Goal: Transaction & Acquisition: Purchase product/service

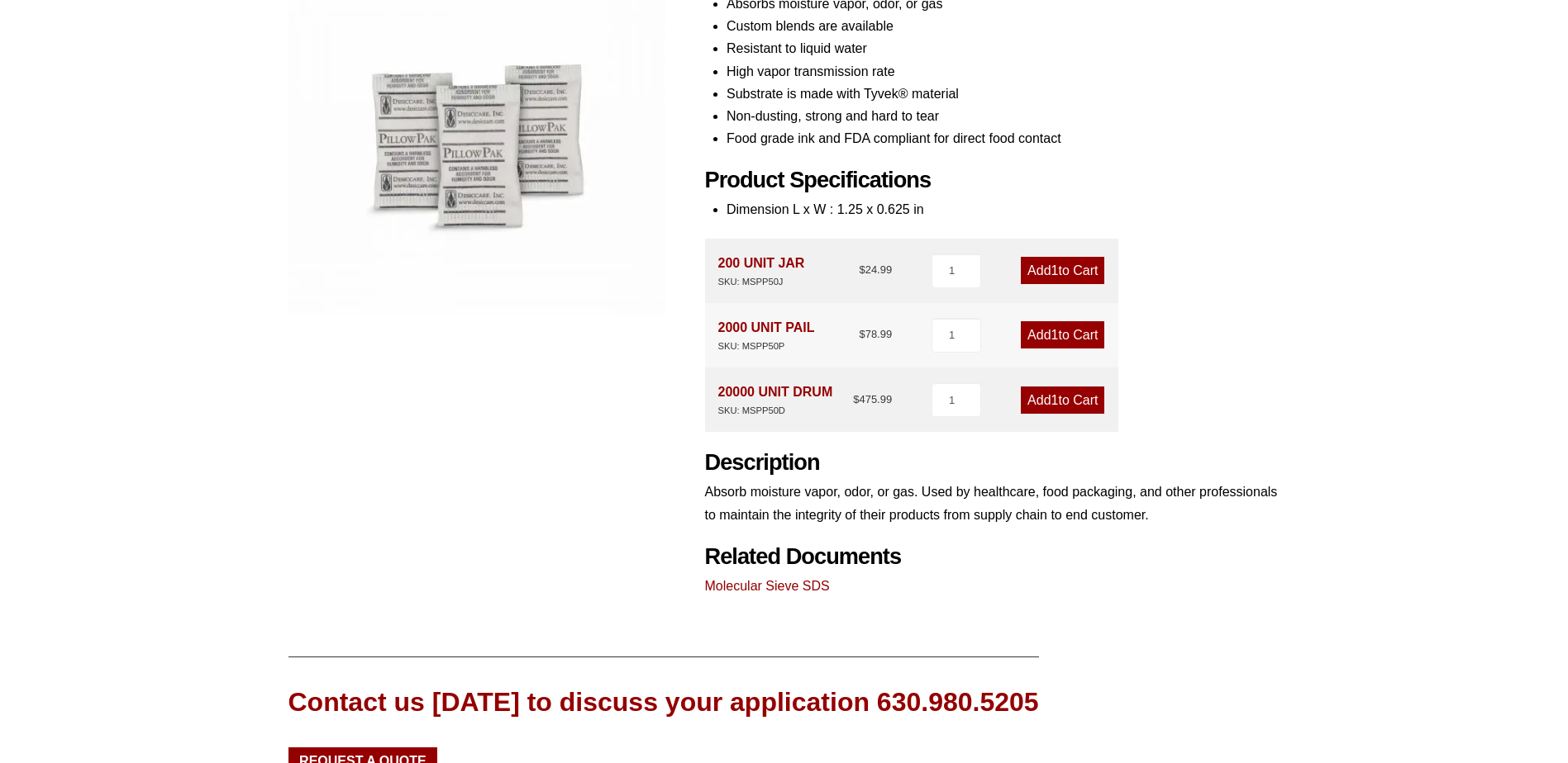
scroll to position [331, 0]
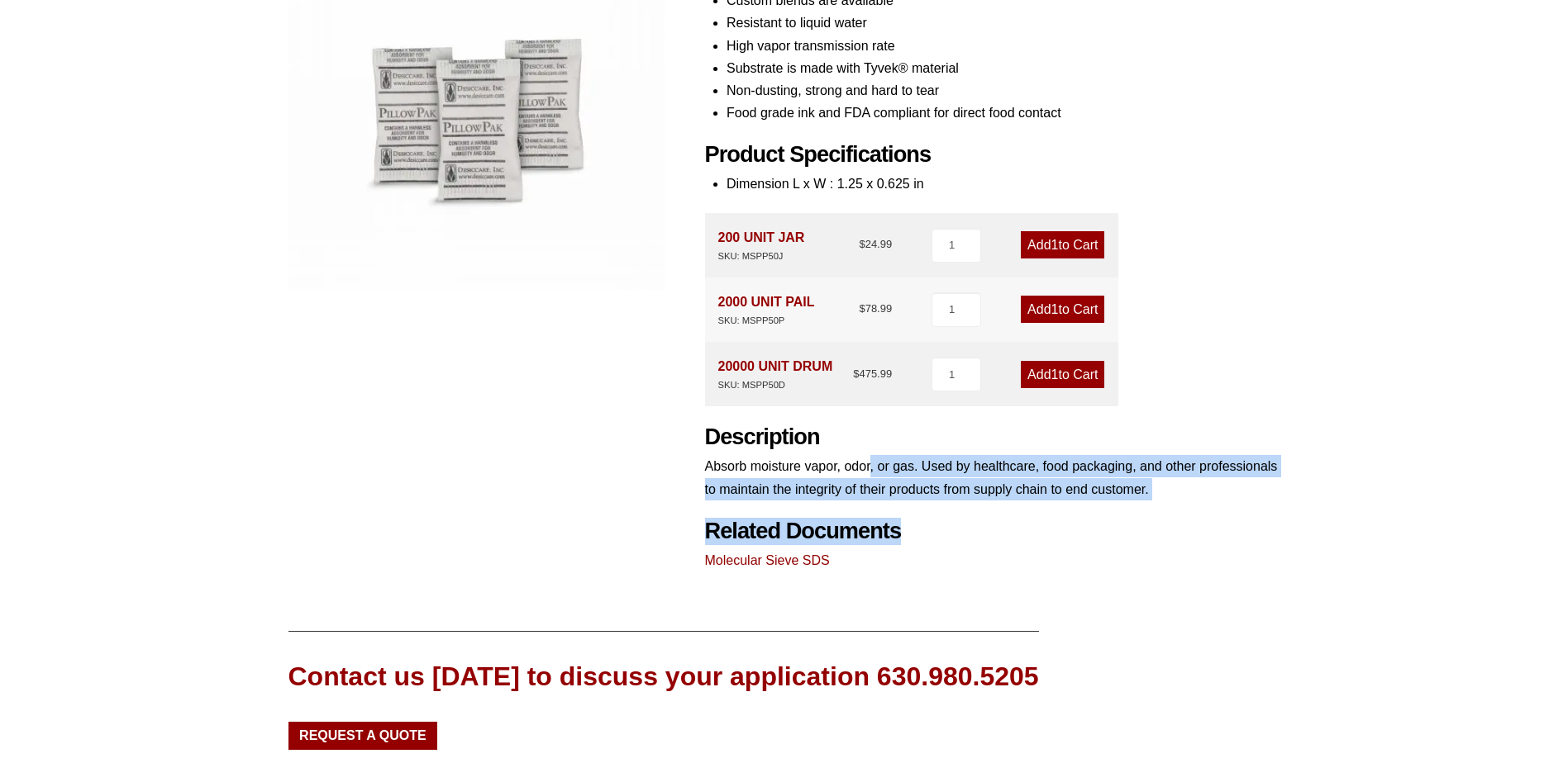
drag, startPoint x: 871, startPoint y: 469, endPoint x: 1271, endPoint y: 542, distance: 406.6
click at [1271, 542] on div "Product Features Wide variety sizes, configurations, and substrates Absorbs moi…" at bounding box center [993, 242] width 575 height 659
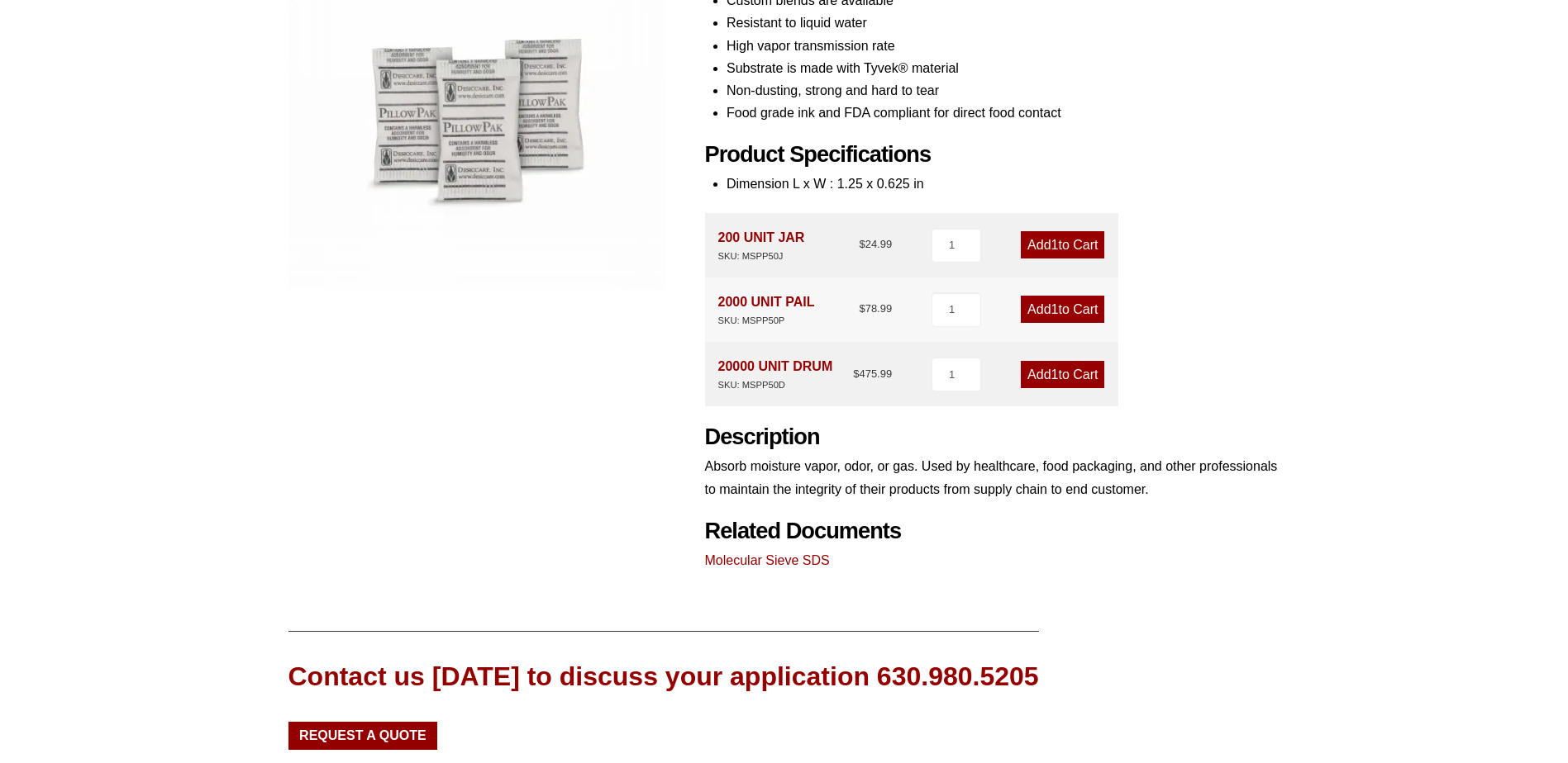
drag, startPoint x: 1271, startPoint y: 542, endPoint x: 1231, endPoint y: 603, distance: 72.9
click at [1238, 603] on div "Our website has detected that you are using an outdated browser that will preve…" at bounding box center [784, 319] width 1568 height 1300
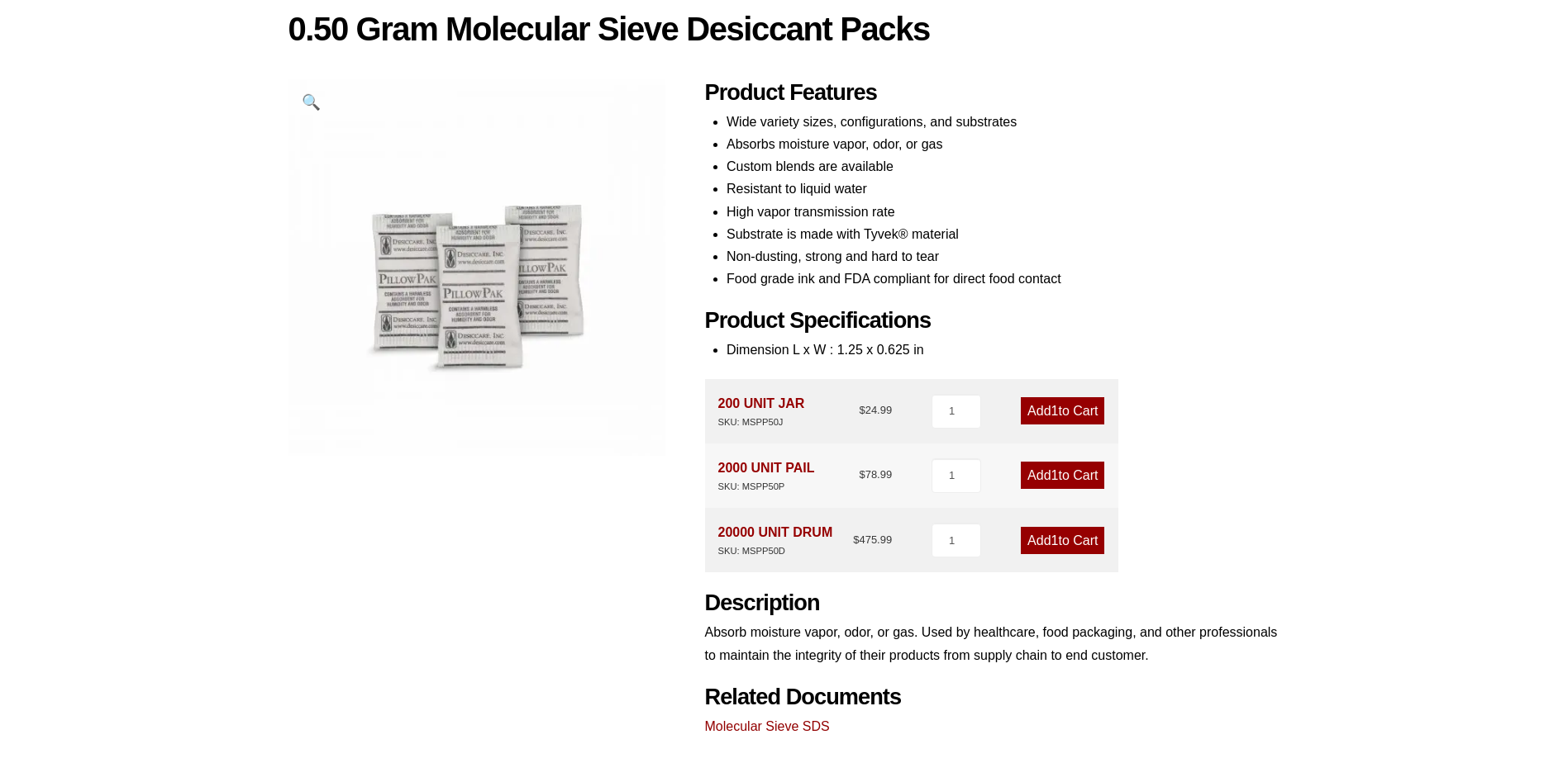
scroll to position [165, 0]
click at [1325, 388] on div "Our website has detected that you are using an outdated browser that will preve…" at bounding box center [784, 484] width 1568 height 1300
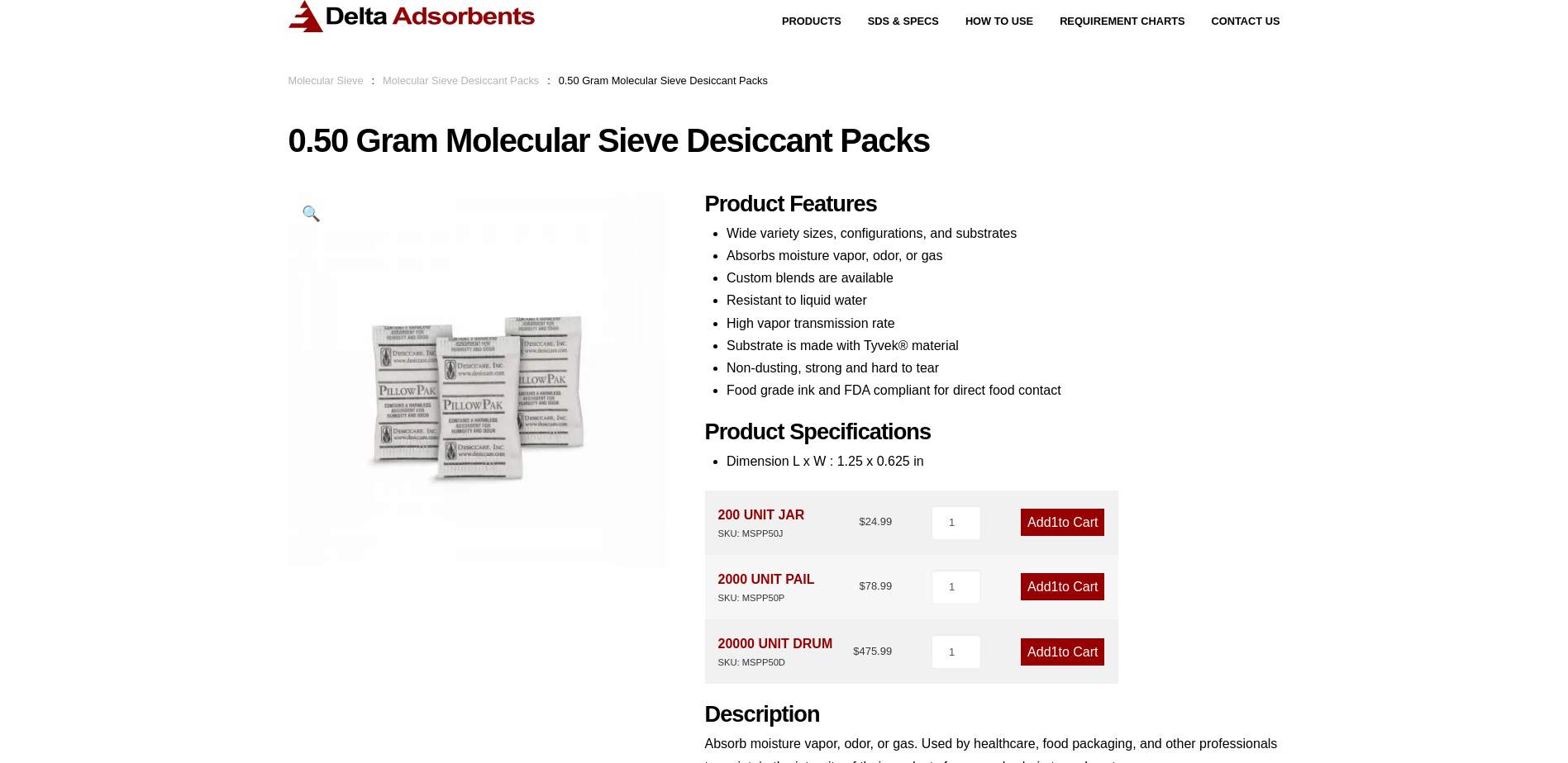
scroll to position [0, 0]
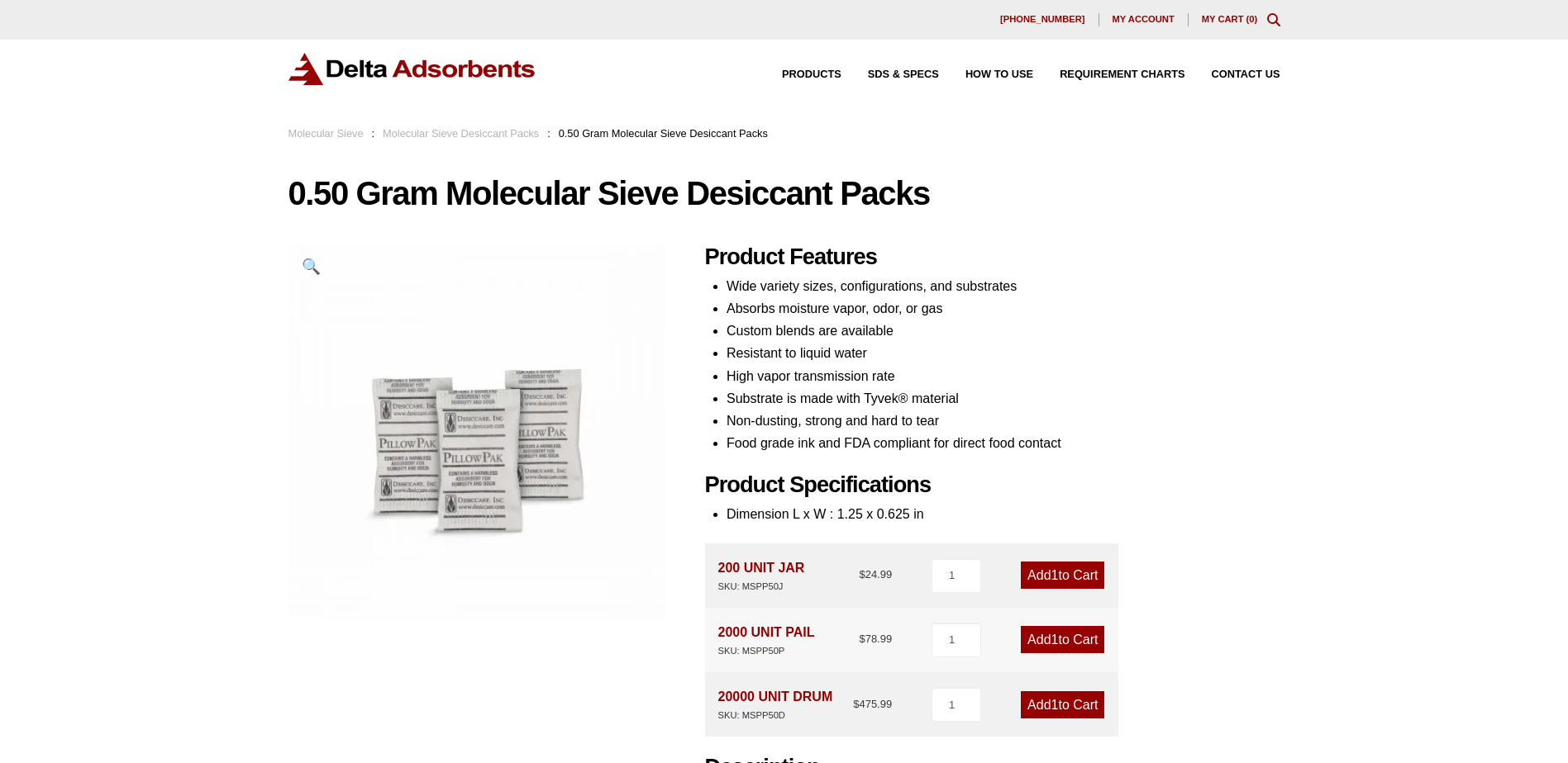
click at [494, 136] on link "Molecular Sieve Desiccant Packs" at bounding box center [461, 134] width 156 height 13
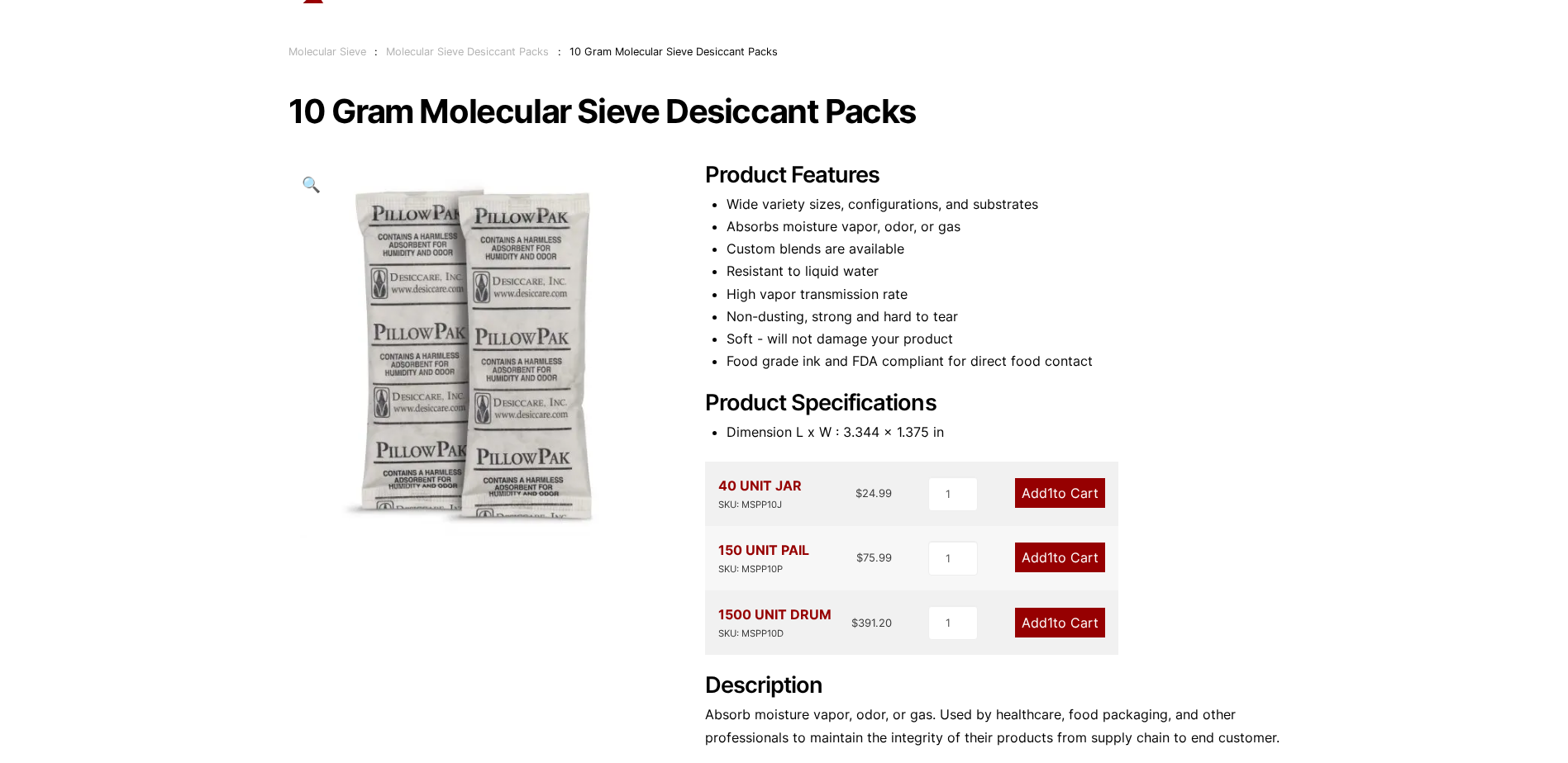
scroll to position [83, 0]
click at [949, 507] on input "1" at bounding box center [952, 492] width 49 height 35
